Goal: Download file/media

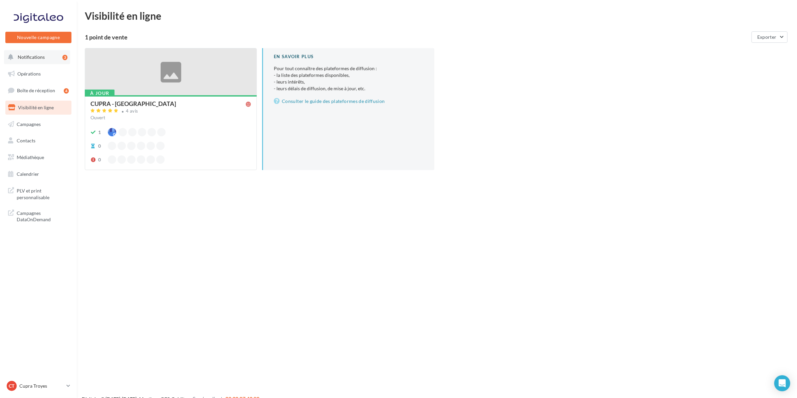
click at [32, 59] on span "Notifications" at bounding box center [31, 57] width 27 height 6
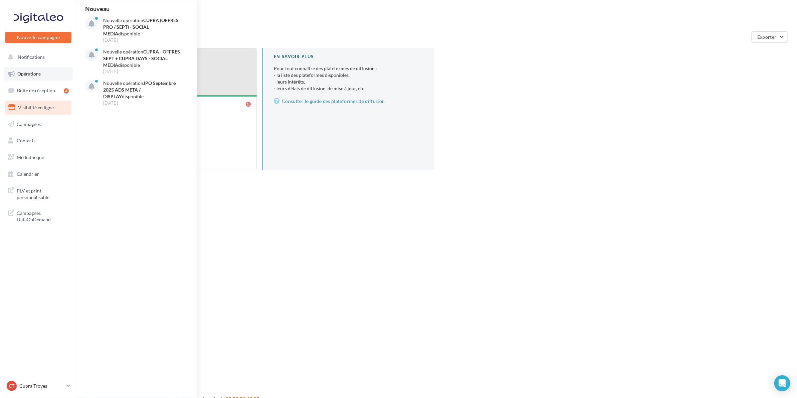
click at [24, 72] on span "Opérations" at bounding box center [28, 74] width 23 height 6
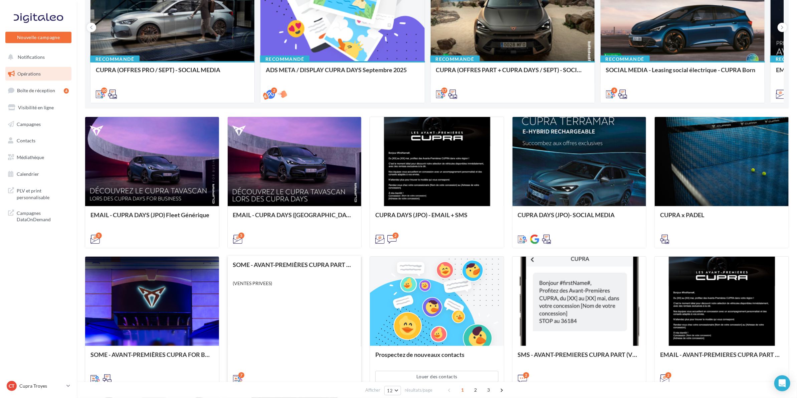
scroll to position [167, 0]
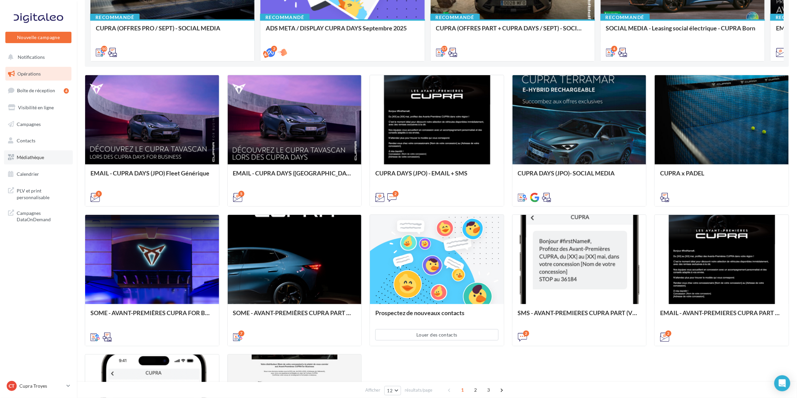
click at [33, 155] on span "Médiathèque" at bounding box center [30, 157] width 27 height 6
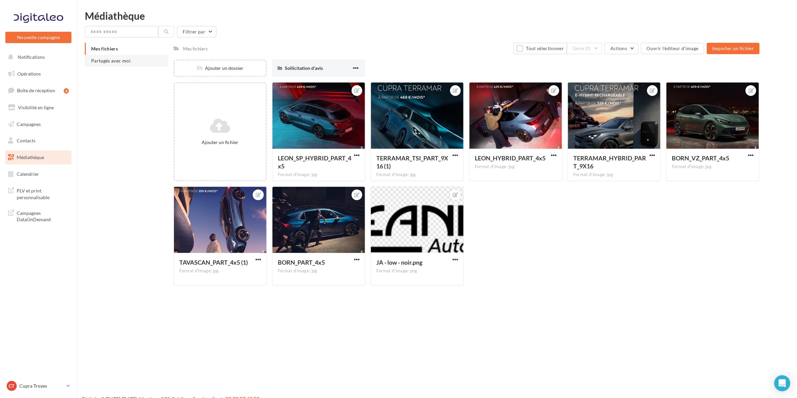
click at [124, 62] on span "Partagés avec moi" at bounding box center [110, 61] width 39 height 6
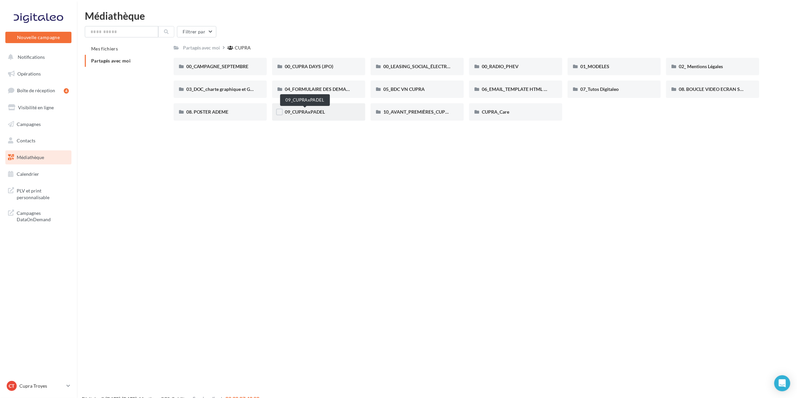
click at [305, 112] on span "09_CUPRAxPADEL" at bounding box center [305, 112] width 40 height 6
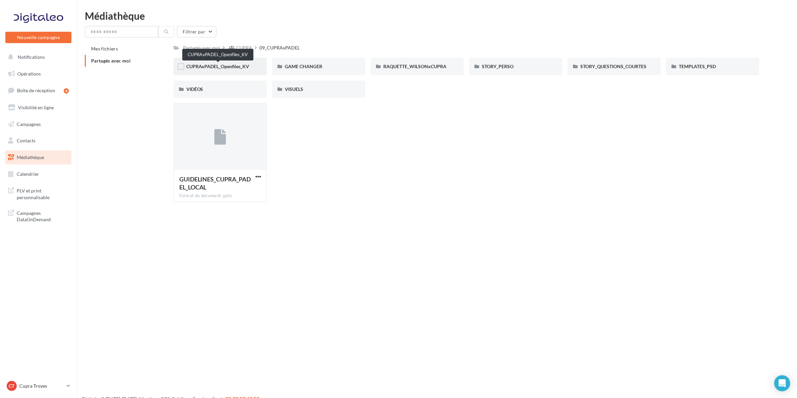
click at [201, 66] on span "CUPRAxPADEL_Openfiles_KV" at bounding box center [217, 66] width 63 height 6
click at [321, 64] on span "GAME CHANGER" at bounding box center [303, 66] width 37 height 6
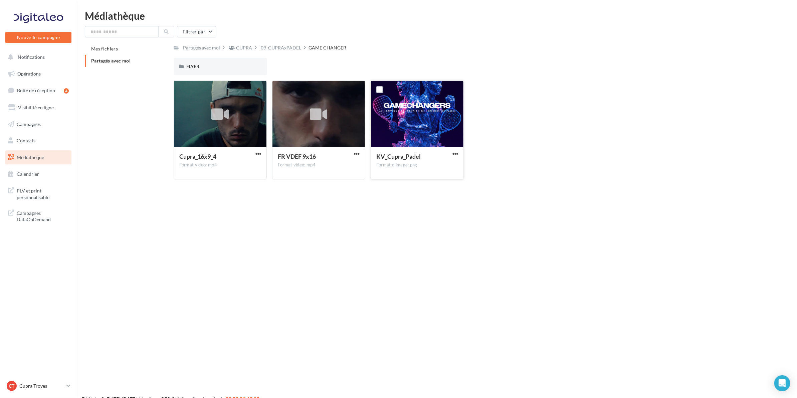
click at [456, 148] on div "KV_Cupra_Padel Format d'image: png" at bounding box center [417, 162] width 92 height 31
click at [455, 152] on span "button" at bounding box center [455, 154] width 6 height 6
click at [438, 162] on button "Télécharger" at bounding box center [426, 166] width 67 height 17
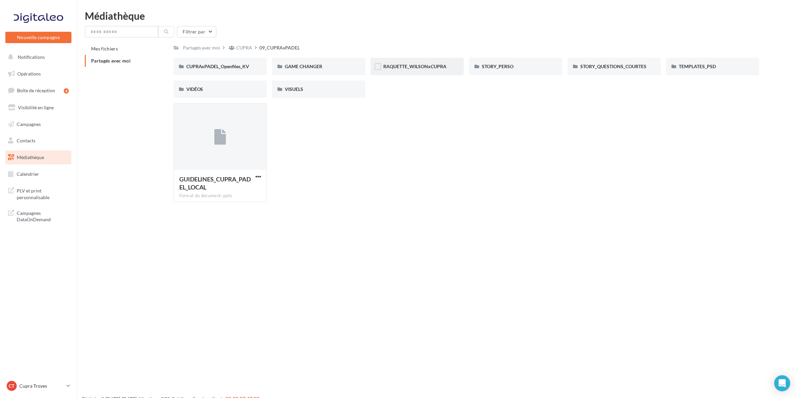
click at [415, 69] on div "RAQUETTE_WILSONxCUPRA" at bounding box center [417, 66] width 68 height 7
click at [598, 66] on span "STORY_QUESTIONS_COURTES" at bounding box center [613, 66] width 66 height 6
click at [709, 67] on span "TEMPLATES_PSD" at bounding box center [697, 66] width 37 height 6
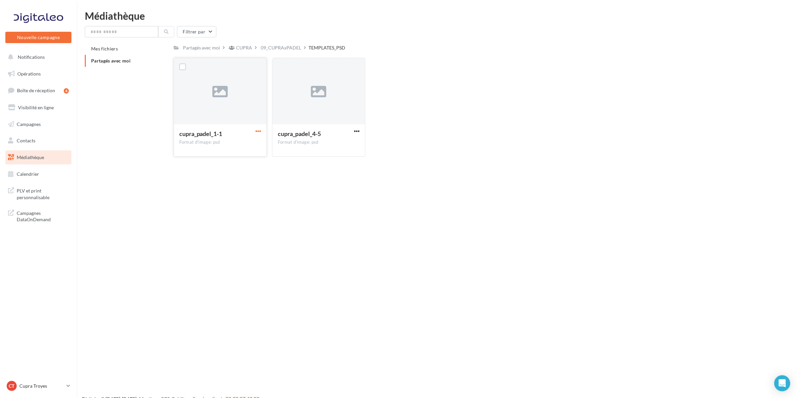
click at [256, 131] on span "button" at bounding box center [258, 131] width 6 height 6
click at [228, 148] on button "Télécharger" at bounding box center [229, 144] width 67 height 17
click at [355, 133] on span "button" at bounding box center [357, 131] width 6 height 6
drag, startPoint x: 336, startPoint y: 143, endPoint x: 218, endPoint y: 109, distance: 123.5
click at [336, 143] on button "Télécharger" at bounding box center [327, 144] width 67 height 17
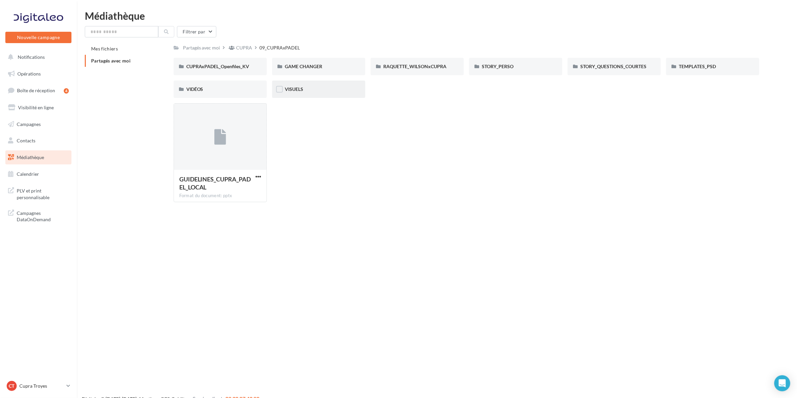
click at [303, 88] on div "VISUELS" at bounding box center [319, 89] width 68 height 7
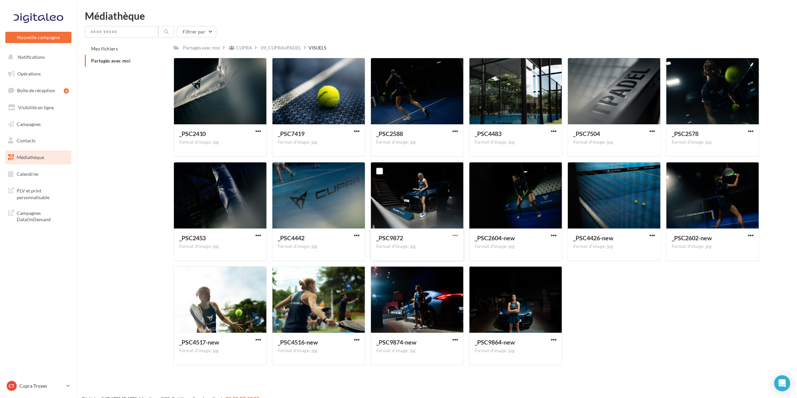
click at [454, 234] on span "button" at bounding box center [455, 235] width 6 height 6
click at [444, 246] on button "Télécharger" at bounding box center [426, 248] width 67 height 17
click at [551, 234] on span "button" at bounding box center [554, 235] width 6 height 6
click at [526, 249] on button "Télécharger" at bounding box center [524, 248] width 67 height 17
click at [454, 336] on div at bounding box center [455, 339] width 8 height 7
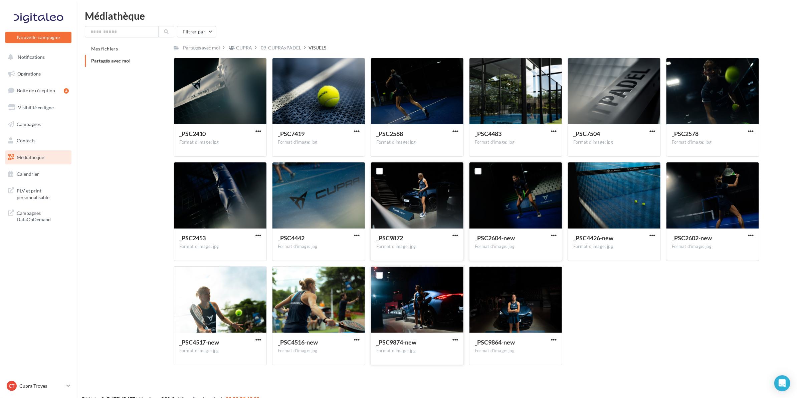
click at [451, 337] on div at bounding box center [455, 339] width 8 height 7
click at [457, 339] on span "button" at bounding box center [455, 339] width 6 height 6
click at [409, 352] on button "Télécharger" at bounding box center [426, 352] width 67 height 17
click at [551, 336] on span "button" at bounding box center [554, 339] width 6 height 6
drag, startPoint x: 511, startPoint y: 353, endPoint x: 507, endPoint y: 350, distance: 4.1
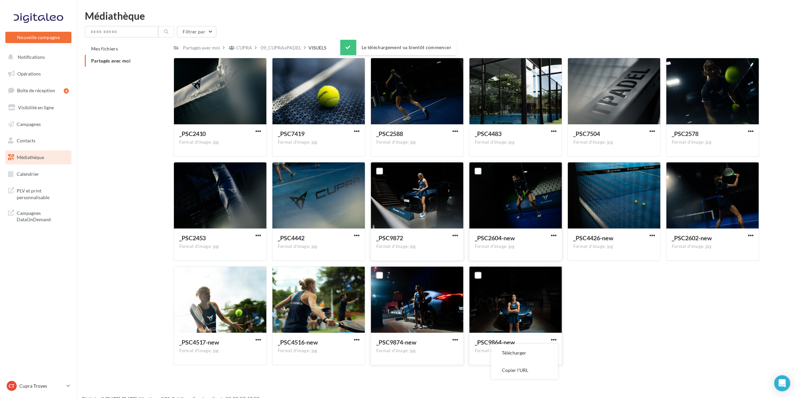
click at [511, 353] on button "Télécharger" at bounding box center [524, 352] width 67 height 17
click at [252, 339] on div "_PSC4517-new" at bounding box center [216, 343] width 74 height 10
click at [261, 339] on button "button" at bounding box center [258, 339] width 8 height 7
click at [241, 351] on button "Télécharger" at bounding box center [229, 352] width 67 height 17
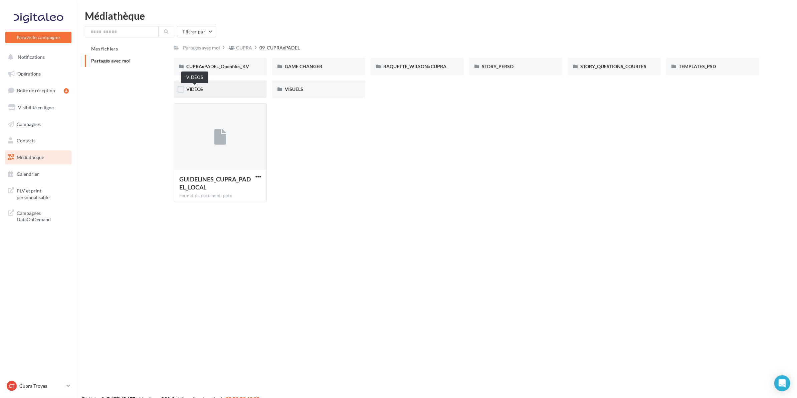
click at [195, 91] on span "VIDÉOS" at bounding box center [194, 89] width 17 height 6
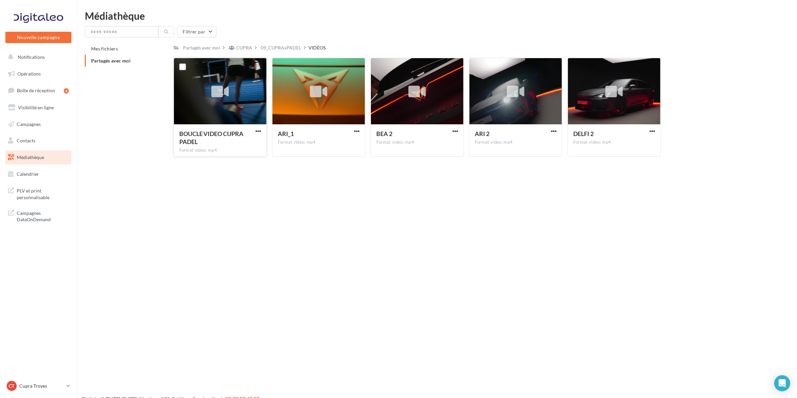
click at [221, 108] on div at bounding box center [220, 91] width 92 height 67
click at [256, 128] on div at bounding box center [258, 131] width 8 height 7
click at [256, 129] on span "button" at bounding box center [258, 131] width 6 height 6
click at [244, 142] on button "Télécharger" at bounding box center [229, 144] width 67 height 17
click at [358, 131] on span "button" at bounding box center [357, 131] width 6 height 6
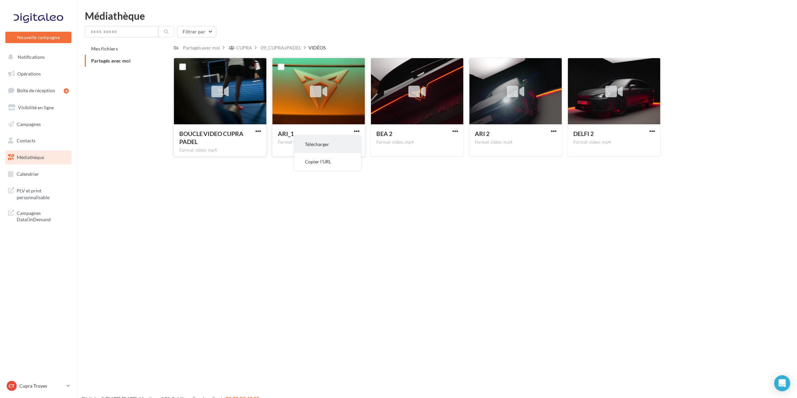
click at [347, 144] on button "Télécharger" at bounding box center [327, 144] width 67 height 17
click at [455, 133] on span "button" at bounding box center [455, 131] width 6 height 6
click at [443, 142] on button "Télécharger" at bounding box center [426, 144] width 67 height 17
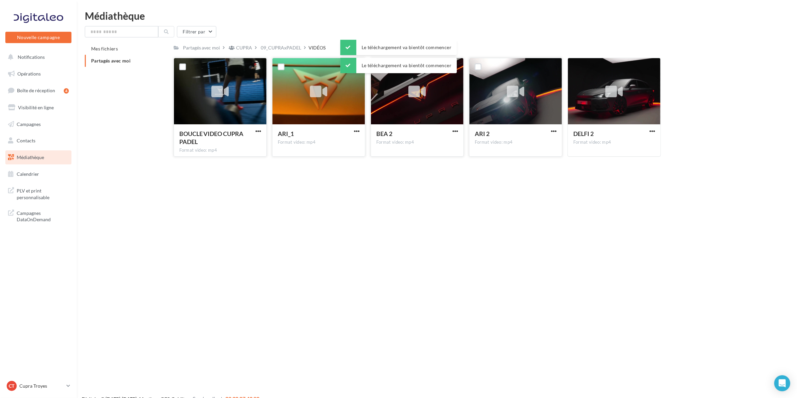
drag, startPoint x: 554, startPoint y: 131, endPoint x: 549, endPoint y: 133, distance: 5.1
click at [552, 131] on span "button" at bounding box center [554, 131] width 6 height 6
drag, startPoint x: 528, startPoint y: 146, endPoint x: 561, endPoint y: 138, distance: 34.3
click at [528, 149] on button "Télécharger" at bounding box center [524, 144] width 67 height 17
click at [654, 131] on span "button" at bounding box center [652, 131] width 6 height 6
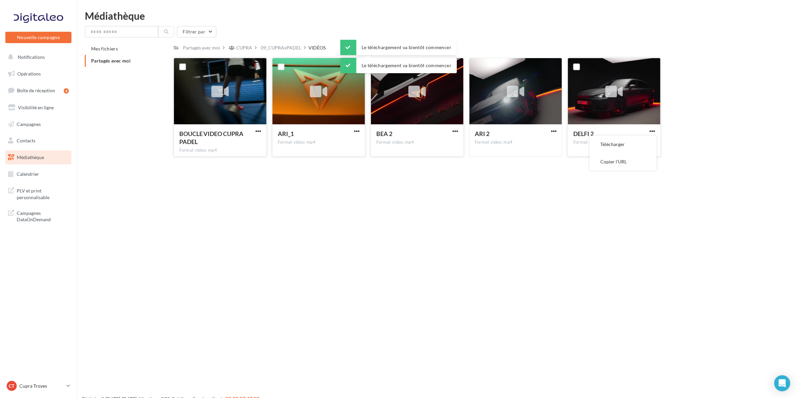
click at [631, 141] on button "Télécharger" at bounding box center [622, 144] width 67 height 17
click at [287, 46] on div "09_CUPRAxPADEL" at bounding box center [281, 47] width 40 height 7
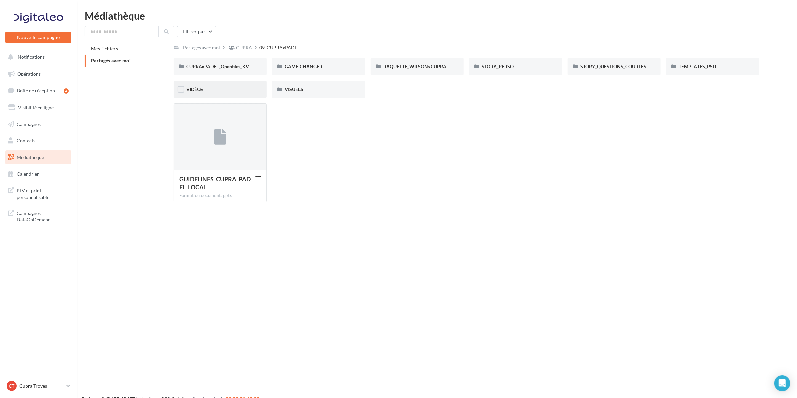
click at [232, 87] on div "VIDÉOS" at bounding box center [220, 89] width 68 height 7
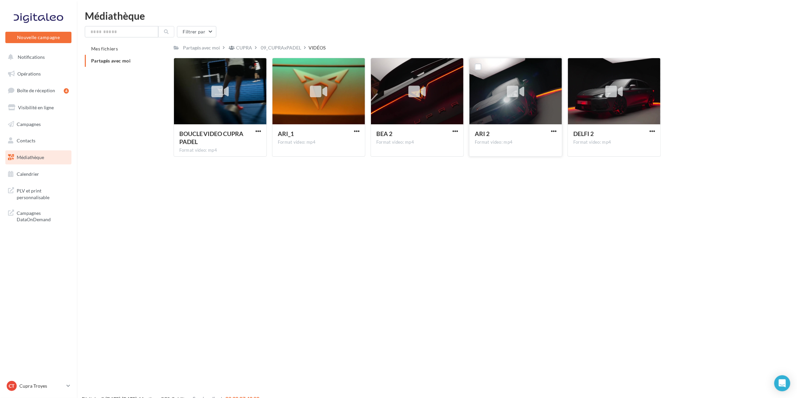
click at [540, 101] on div at bounding box center [515, 91] width 92 height 67
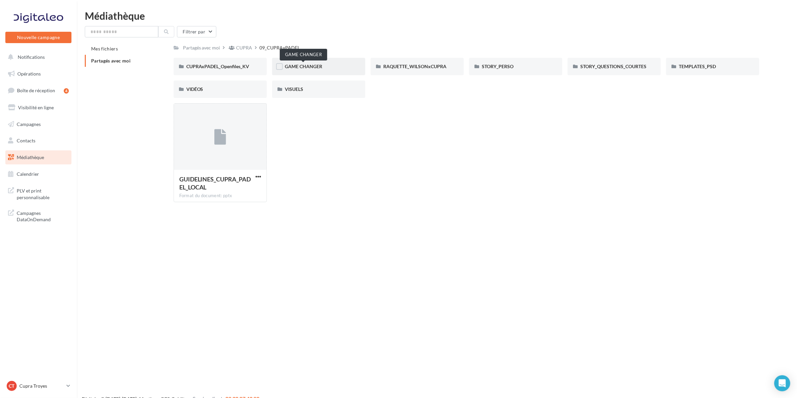
click at [294, 64] on span "GAME CHANGER" at bounding box center [303, 66] width 37 height 6
click at [388, 68] on span "RAQUETTE_WILSONxCUPRA" at bounding box center [414, 66] width 63 height 6
click at [608, 66] on span "STORY_QUESTIONS_COURTES" at bounding box center [613, 66] width 66 height 6
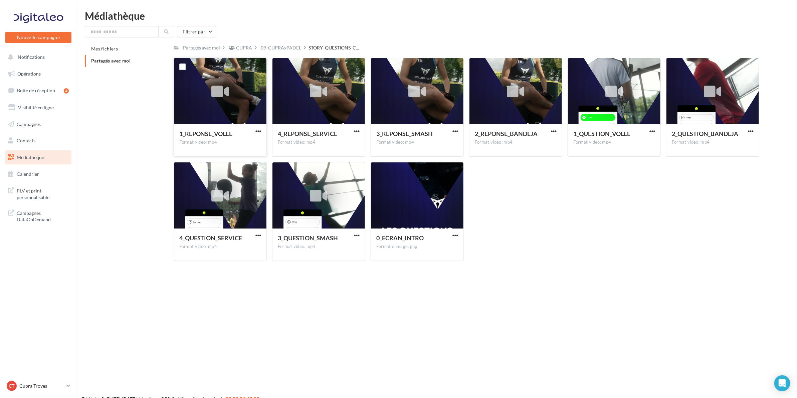
click at [242, 96] on div at bounding box center [220, 91] width 92 height 67
click at [259, 130] on span "button" at bounding box center [258, 131] width 6 height 6
click at [554, 130] on span "button" at bounding box center [554, 131] width 6 height 6
click at [537, 300] on div "Nouvelle campagne Nouvelle campagne Notifications Opérations Boîte de réception…" at bounding box center [398, 210] width 797 height 398
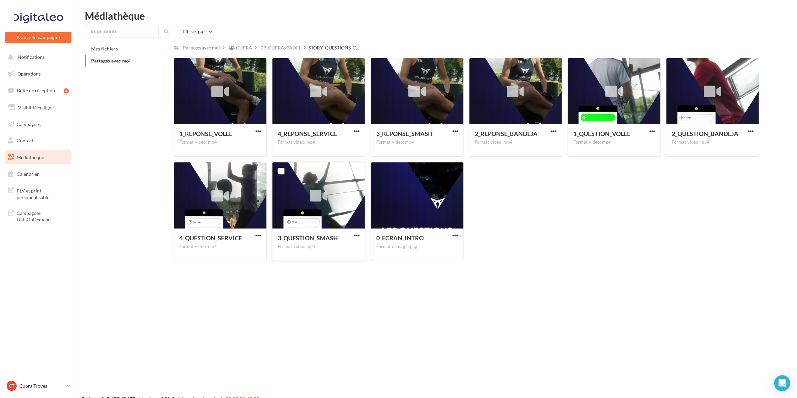
click at [352, 237] on div at bounding box center [356, 235] width 8 height 7
click at [352, 232] on div at bounding box center [356, 235] width 8 height 7
click at [357, 234] on span "button" at bounding box center [357, 235] width 6 height 6
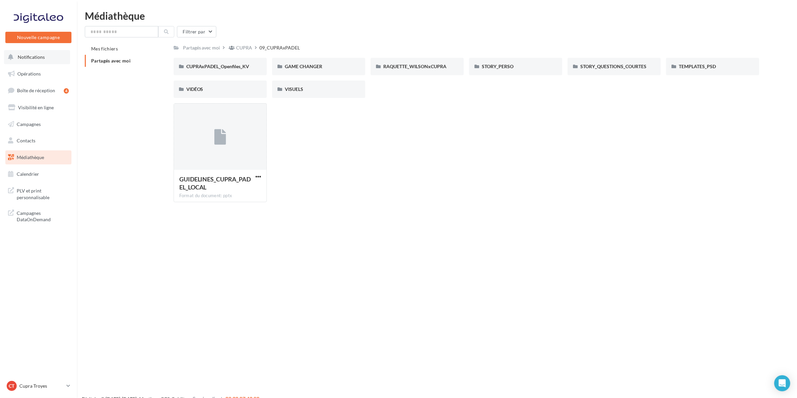
click at [34, 57] on span "Notifications" at bounding box center [31, 57] width 27 height 6
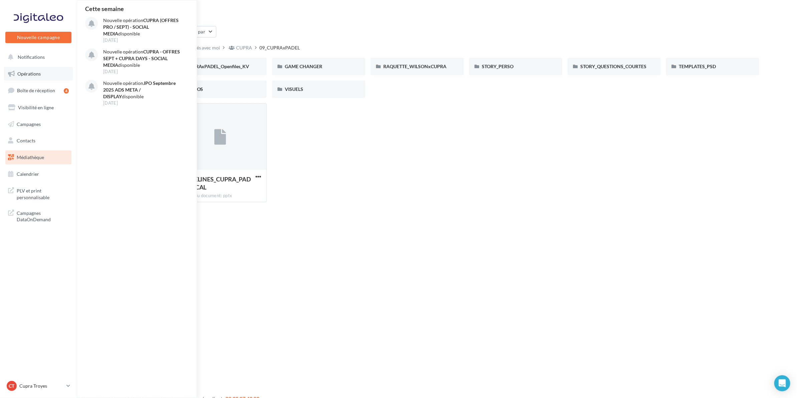
click at [32, 76] on span "Opérations" at bounding box center [28, 74] width 23 height 6
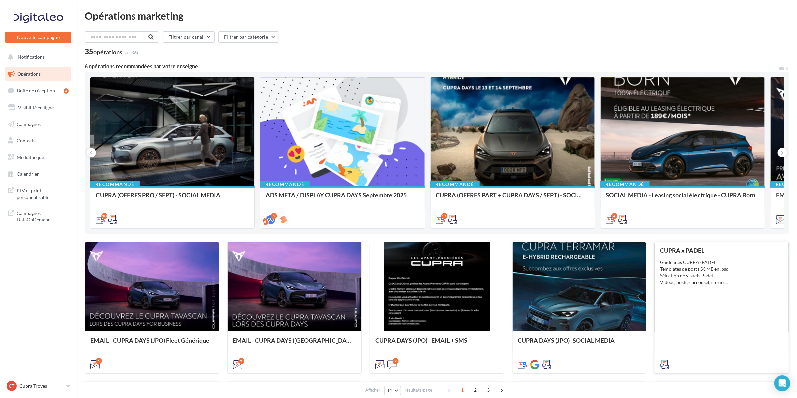
click at [708, 263] on div "Guidelines CUPRAxPADEL Templates de posts SOME en .psd Sélection de visuels Pad…" at bounding box center [721, 272] width 123 height 27
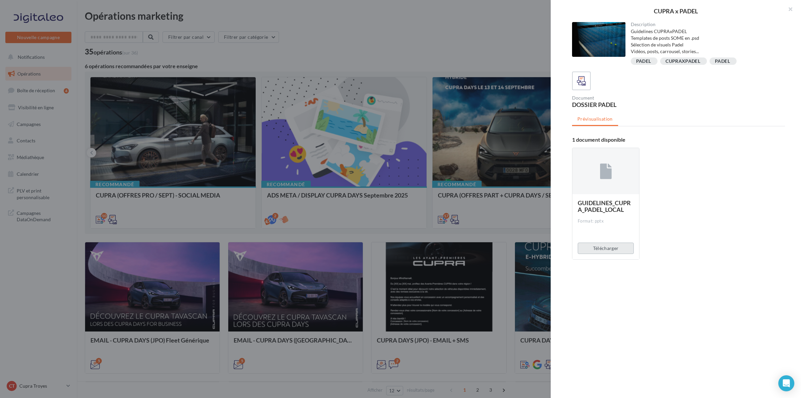
click at [600, 248] on button "Télécharger" at bounding box center [606, 247] width 56 height 11
click at [611, 250] on button "Télécharger" at bounding box center [606, 247] width 56 height 11
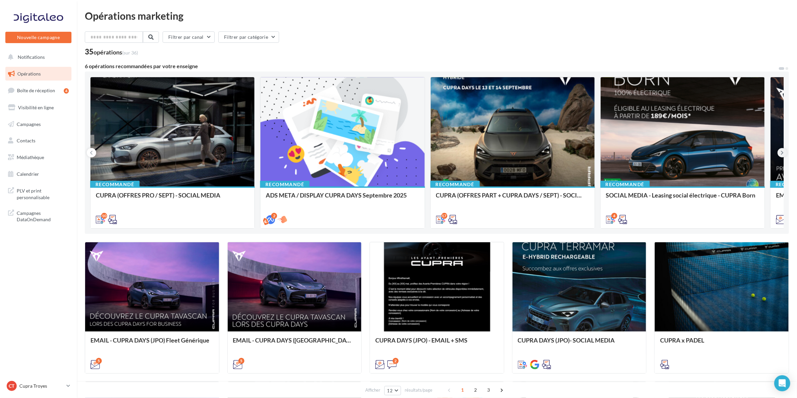
click at [781, 151] on icon at bounding box center [782, 152] width 3 height 7
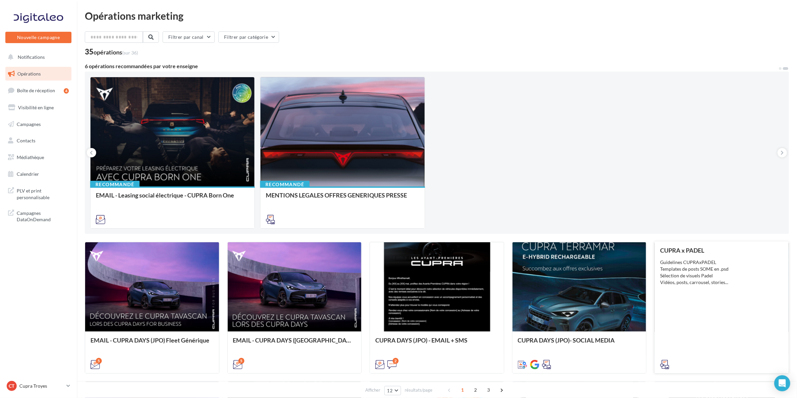
click at [697, 270] on div "Guidelines CUPRAxPADEL Templates de posts SOME en .psd Sélection de visuels Pad…" at bounding box center [721, 272] width 123 height 27
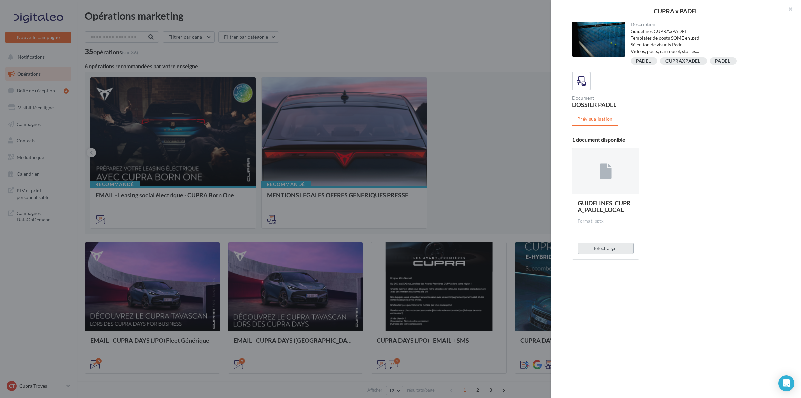
click at [601, 246] on button "Télécharger" at bounding box center [606, 247] width 56 height 11
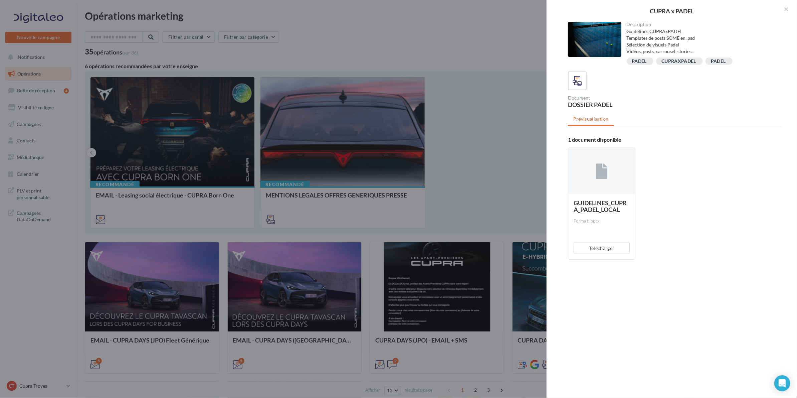
click at [405, 216] on div at bounding box center [398, 199] width 797 height 398
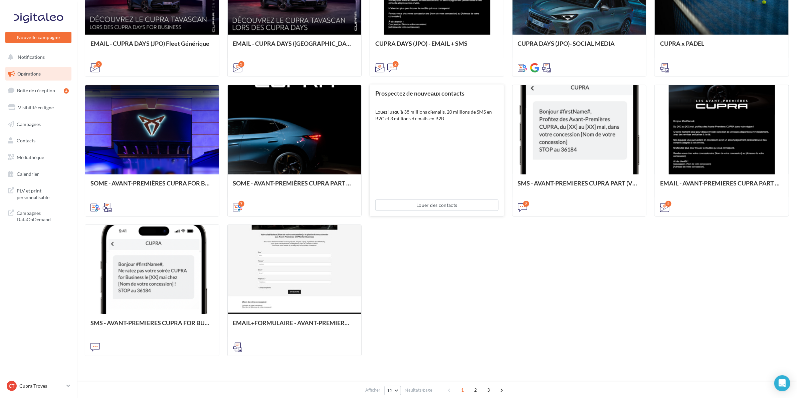
scroll to position [310, 0]
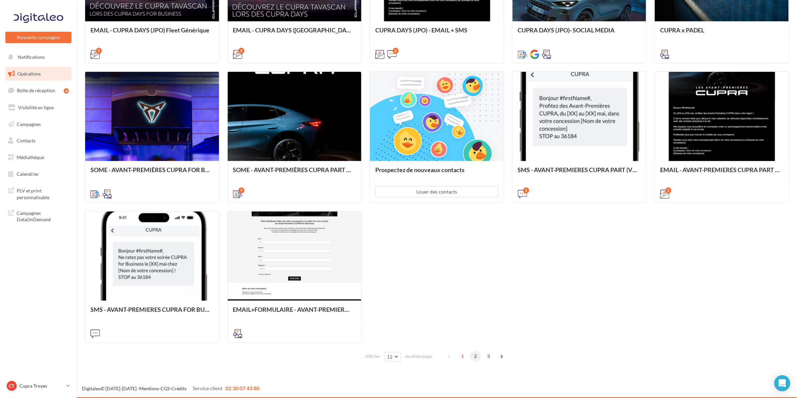
click at [478, 355] on span "2" at bounding box center [475, 355] width 11 height 11
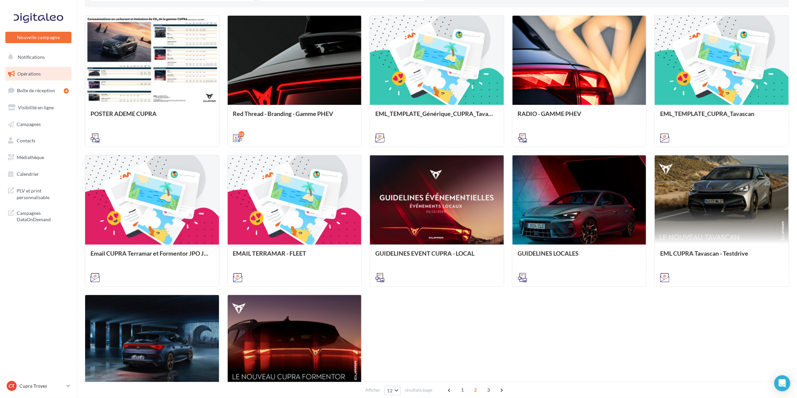
scroll to position [268, 0]
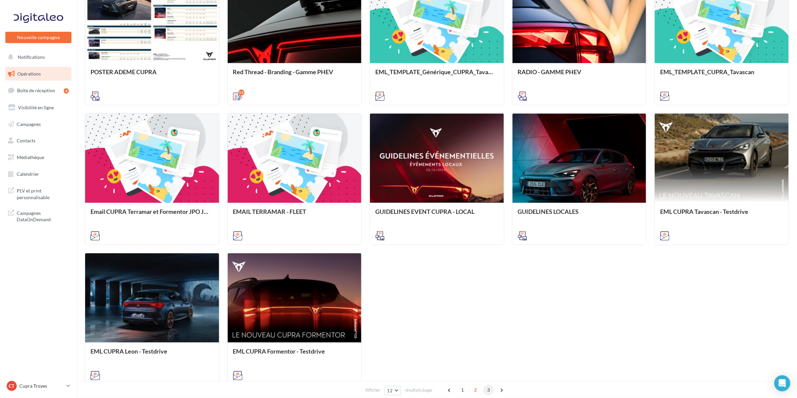
click at [489, 390] on span "3" at bounding box center [488, 389] width 11 height 11
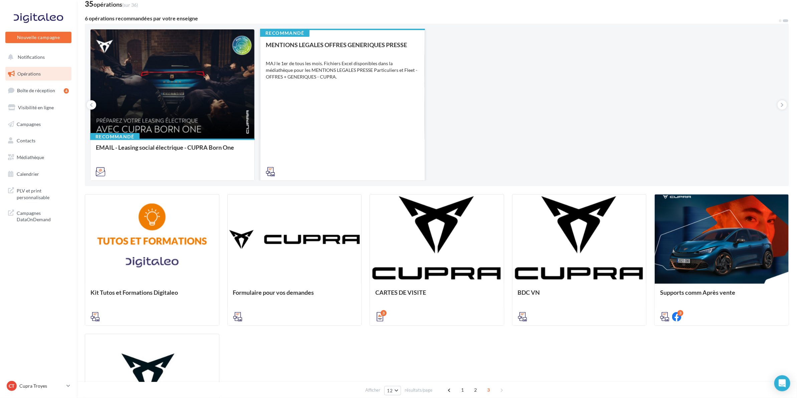
scroll to position [45, 0]
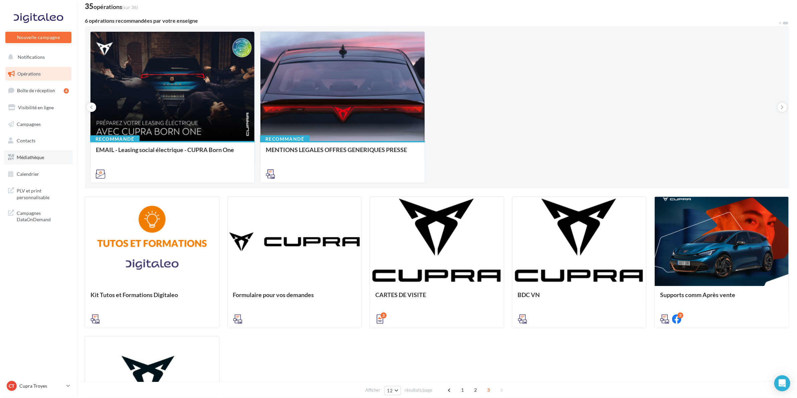
click at [22, 156] on span "Médiathèque" at bounding box center [30, 157] width 27 height 6
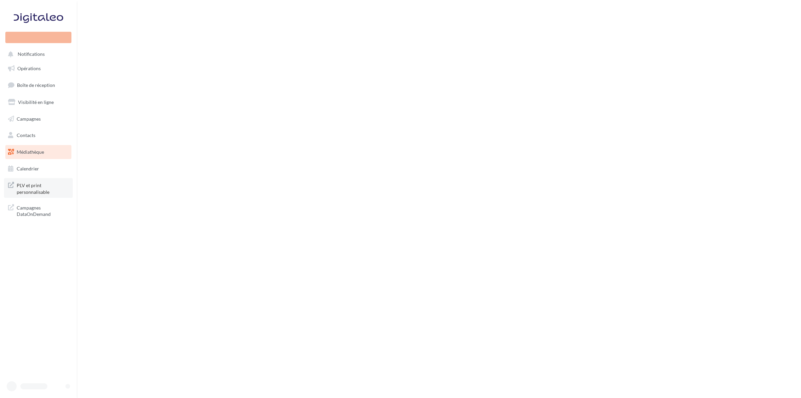
click at [31, 189] on span "PLV et print personnalisable" at bounding box center [43, 188] width 52 height 14
